Goal: Information Seeking & Learning: Learn about a topic

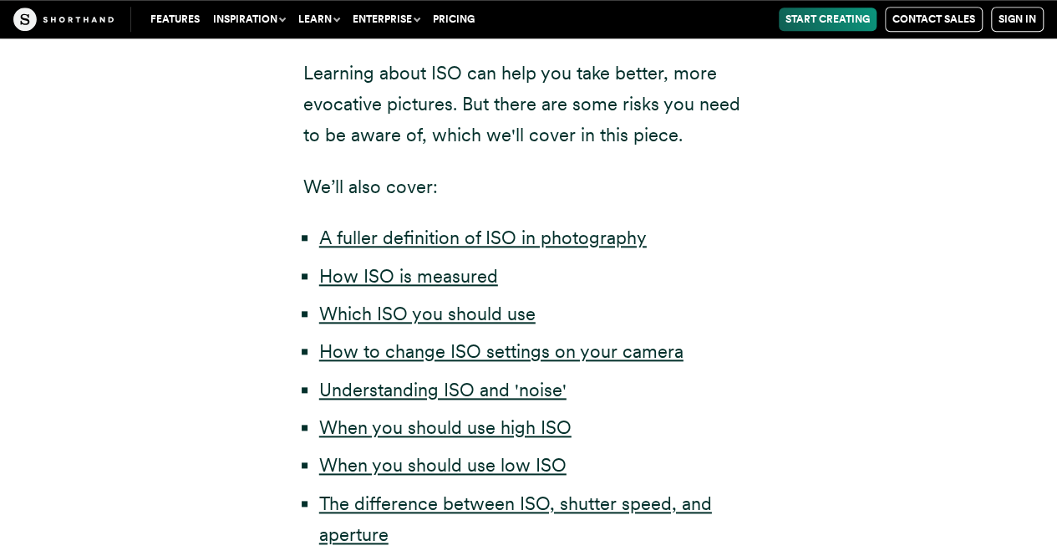
scroll to position [835, 0]
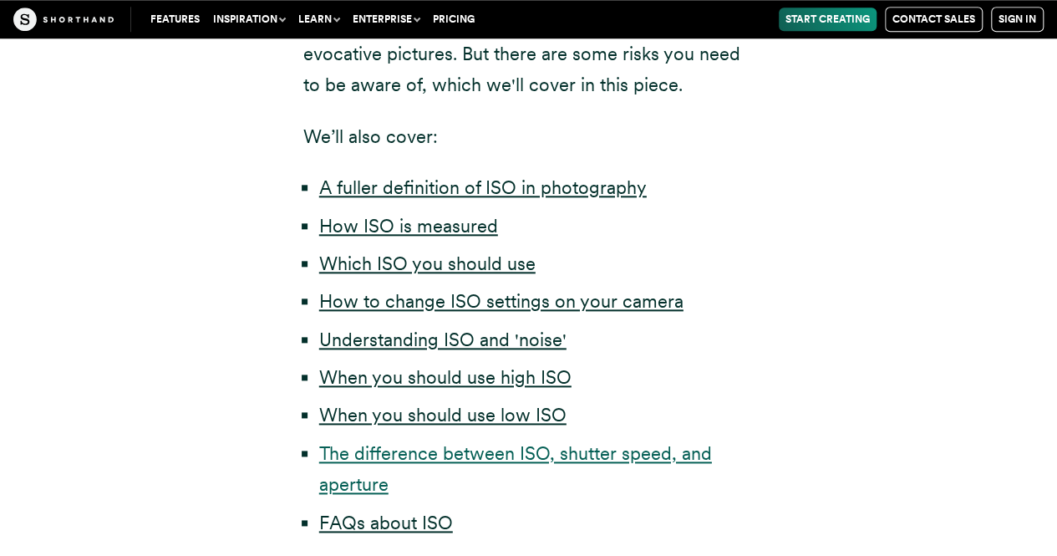
click at [431, 461] on link "The difference between ISO, shutter speed, and aperture" at bounding box center [515, 468] width 393 height 53
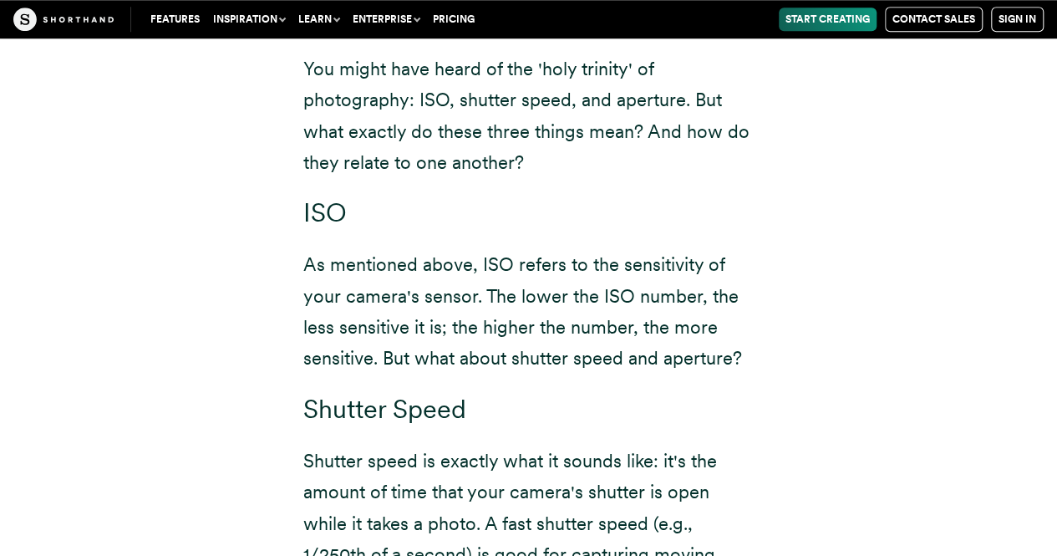
scroll to position [10297, 0]
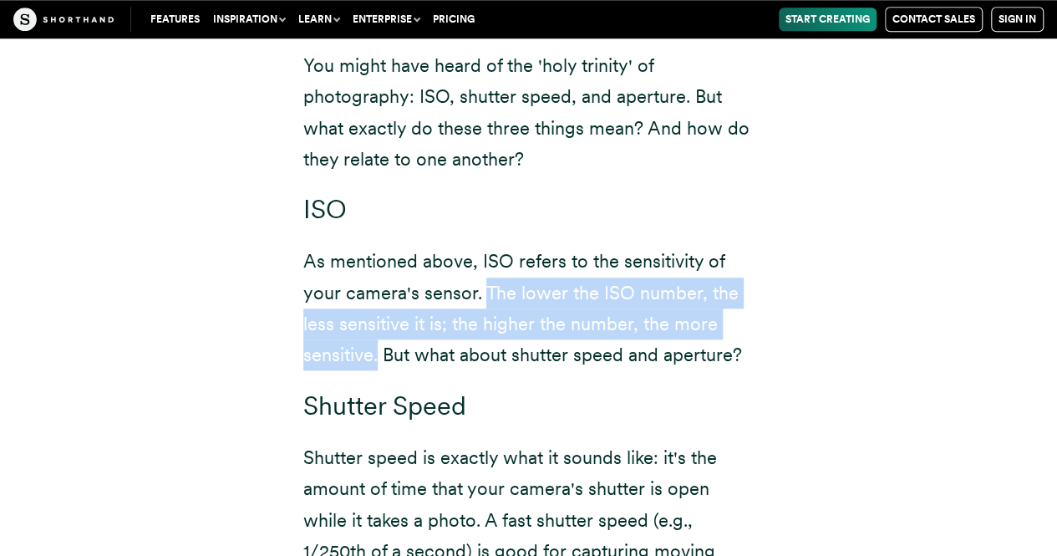
drag, startPoint x: 486, startPoint y: 201, endPoint x: 376, endPoint y: 264, distance: 126.8
click at [376, 264] on p "As mentioned above, ISO refers to the sensitivity of your camera's sensor. The …" at bounding box center [528, 308] width 451 height 125
copy p "The lower the ISO number, the less sensitive it is; the higher the number, the …"
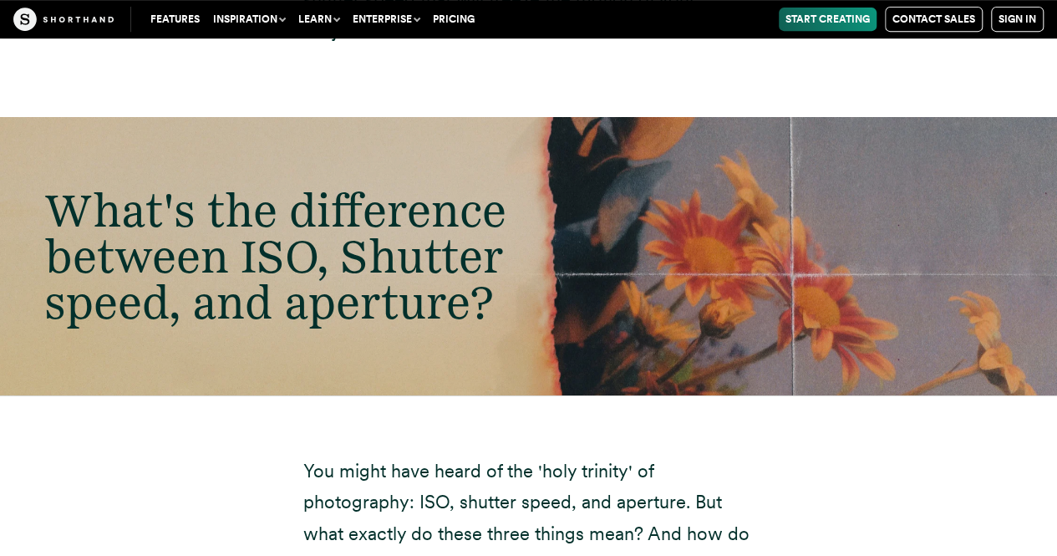
scroll to position [9712, 0]
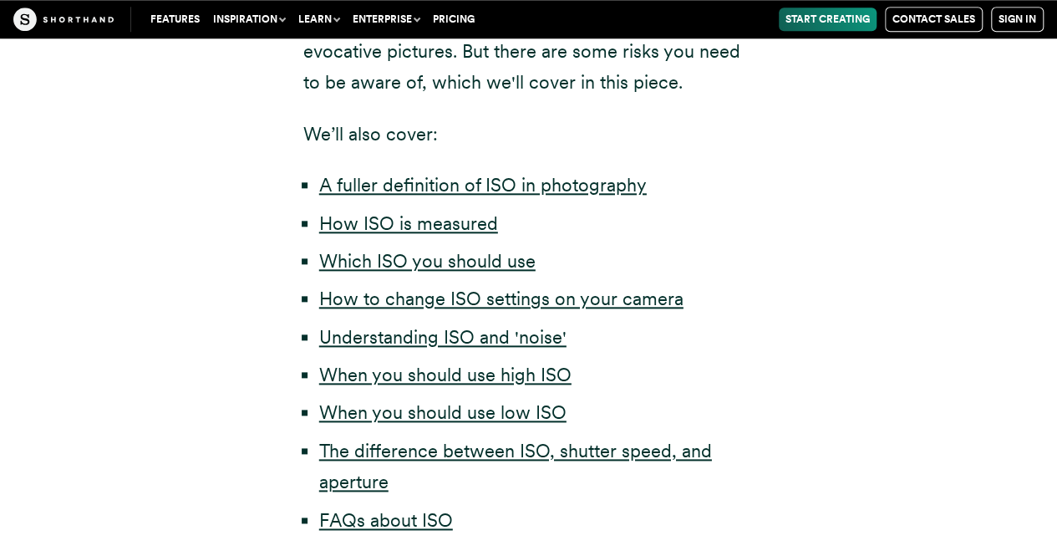
scroll to position [835, 0]
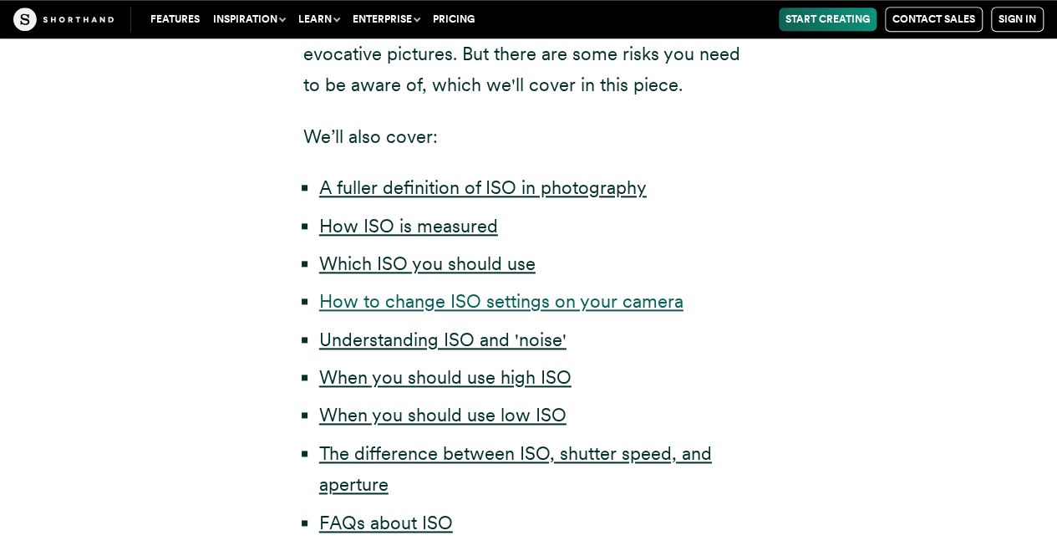
click at [487, 296] on link "How to change ISO settings on your camera" at bounding box center [501, 301] width 364 height 22
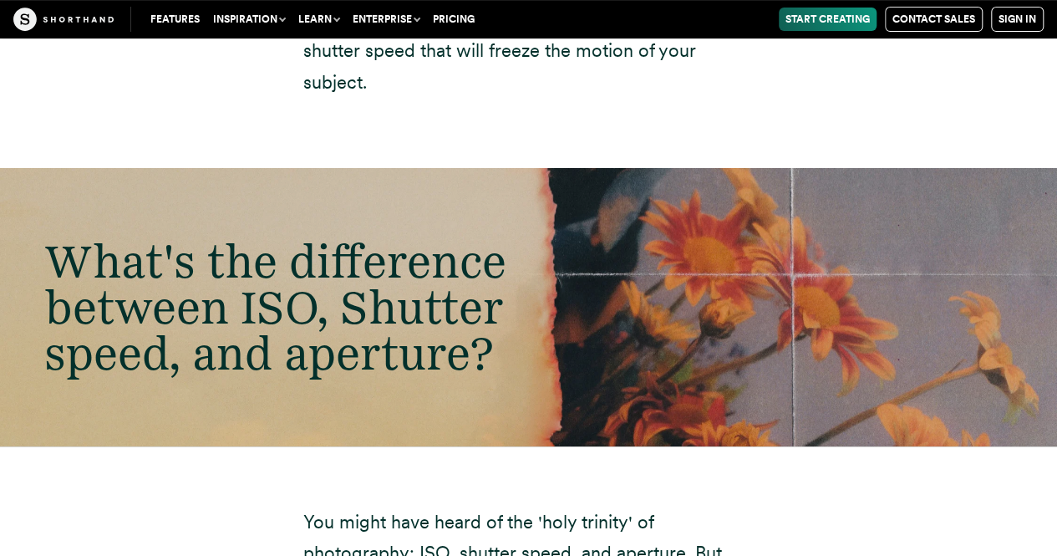
scroll to position [9693, 0]
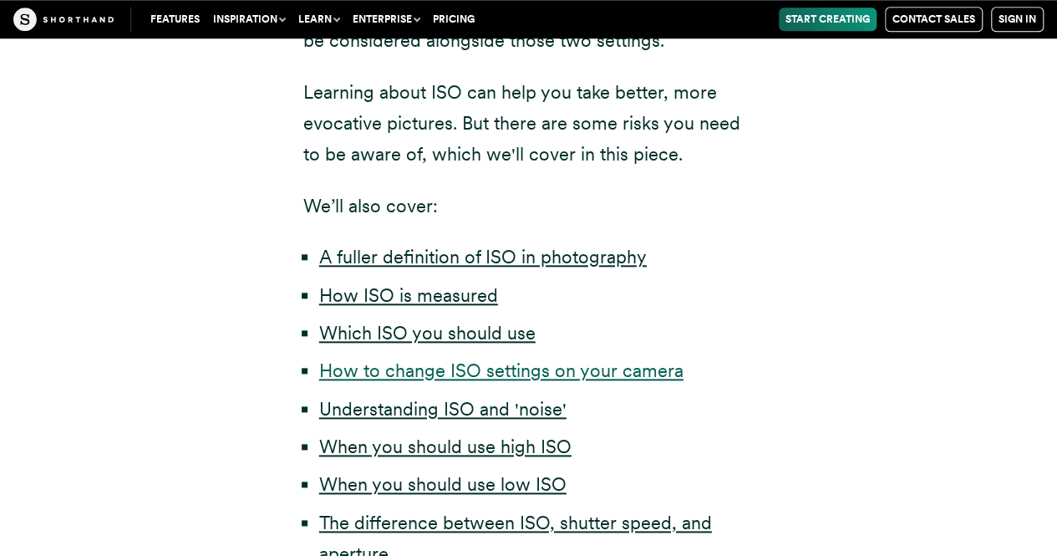
scroll to position [752, 0]
